Goal: Check status

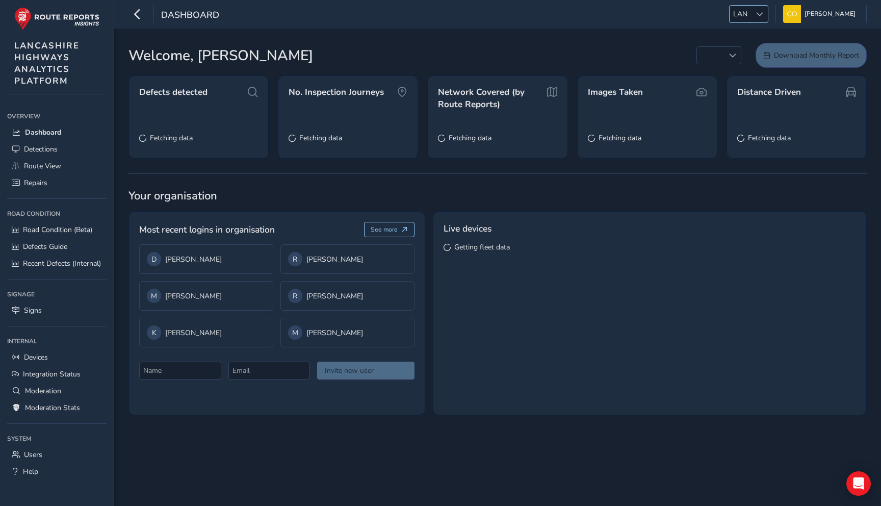
click at [740, 17] on span "LAN" at bounding box center [740, 14] width 21 height 17
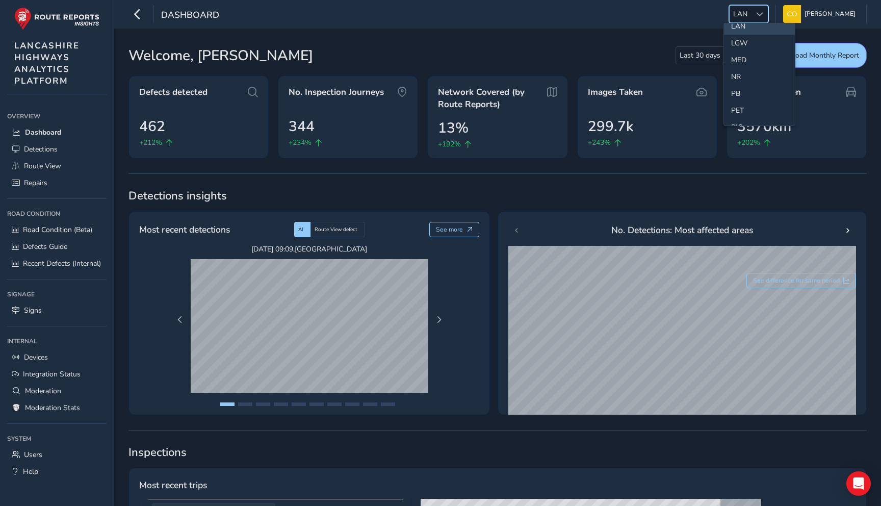
scroll to position [309, 0]
click at [746, 34] on li "LGW" at bounding box center [759, 29] width 71 height 17
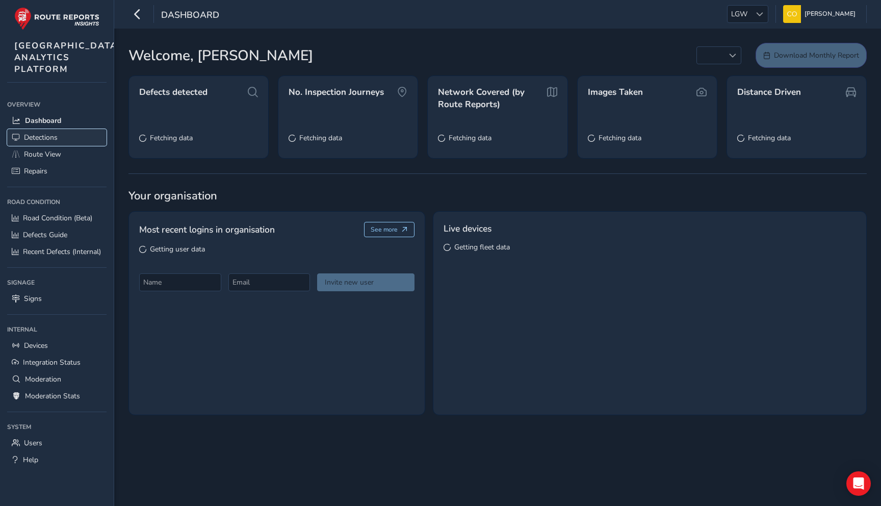
click at [62, 146] on link "Detections" at bounding box center [56, 137] width 99 height 17
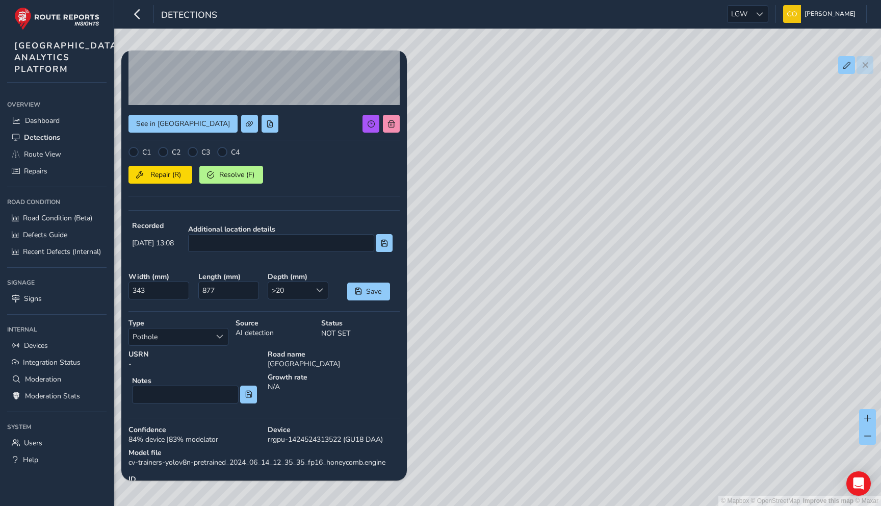
scroll to position [192, 0]
